Goal: Task Accomplishment & Management: Manage account settings

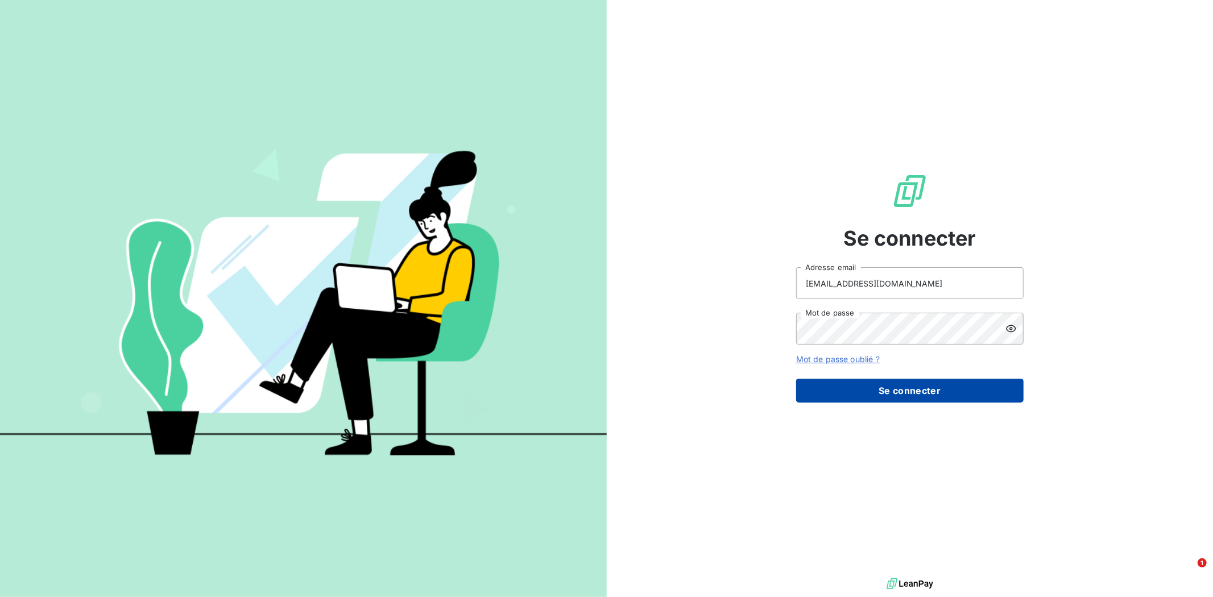
click at [934, 381] on button "Se connecter" at bounding box center [909, 391] width 227 height 24
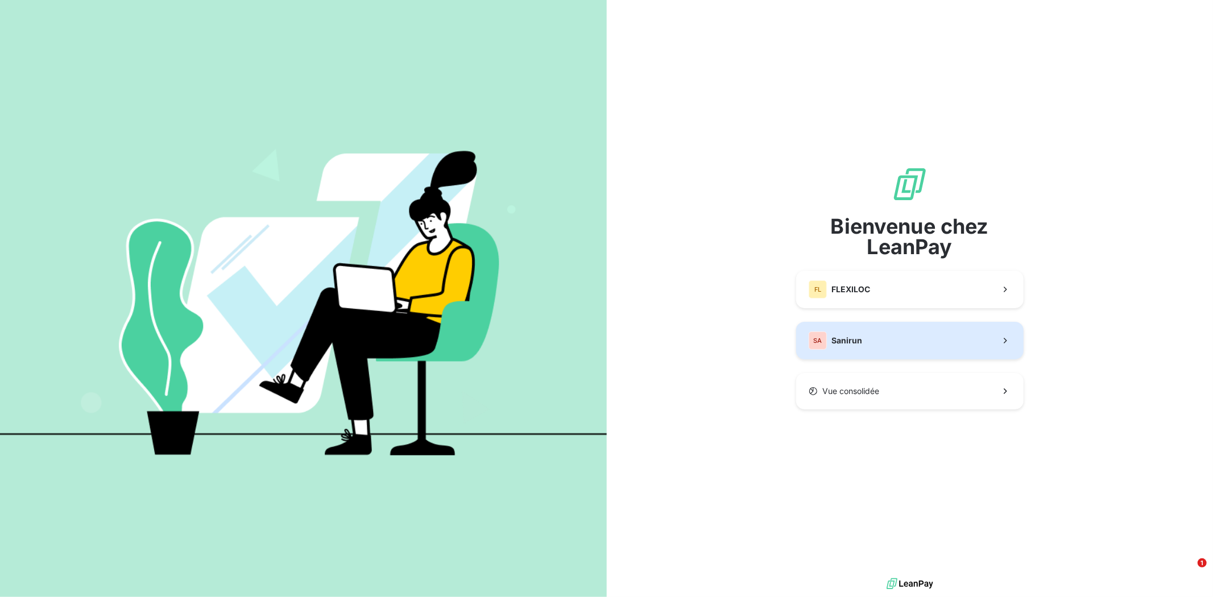
click at [951, 330] on button "SA Sanirun" at bounding box center [909, 341] width 227 height 38
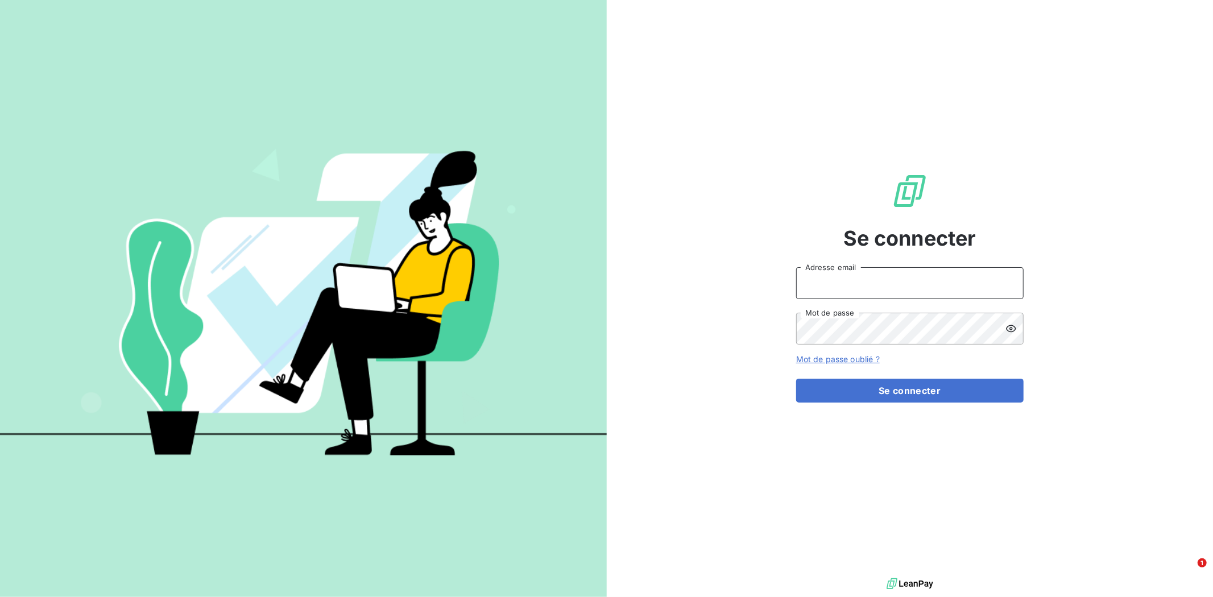
type input "[EMAIL_ADDRESS][DOMAIN_NAME]"
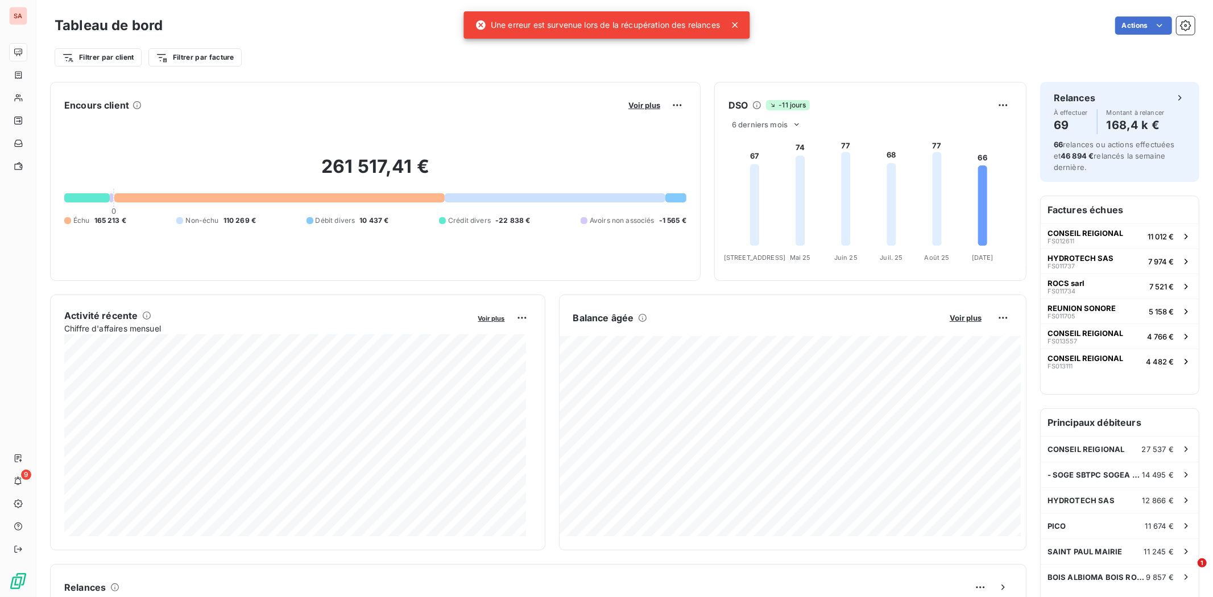
click at [802, 26] on div "Actions" at bounding box center [685, 25] width 1018 height 18
click at [737, 22] on icon at bounding box center [734, 24] width 11 height 11
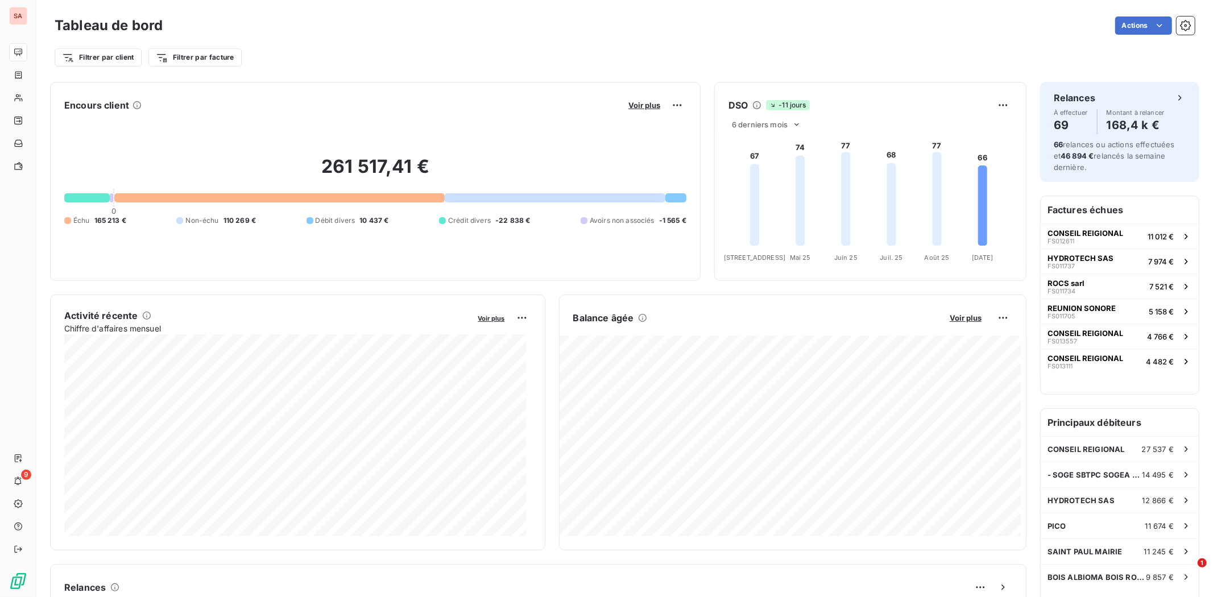
click at [838, 36] on div "Tableau de bord Actions" at bounding box center [625, 26] width 1140 height 24
